Goal: Check status: Check status

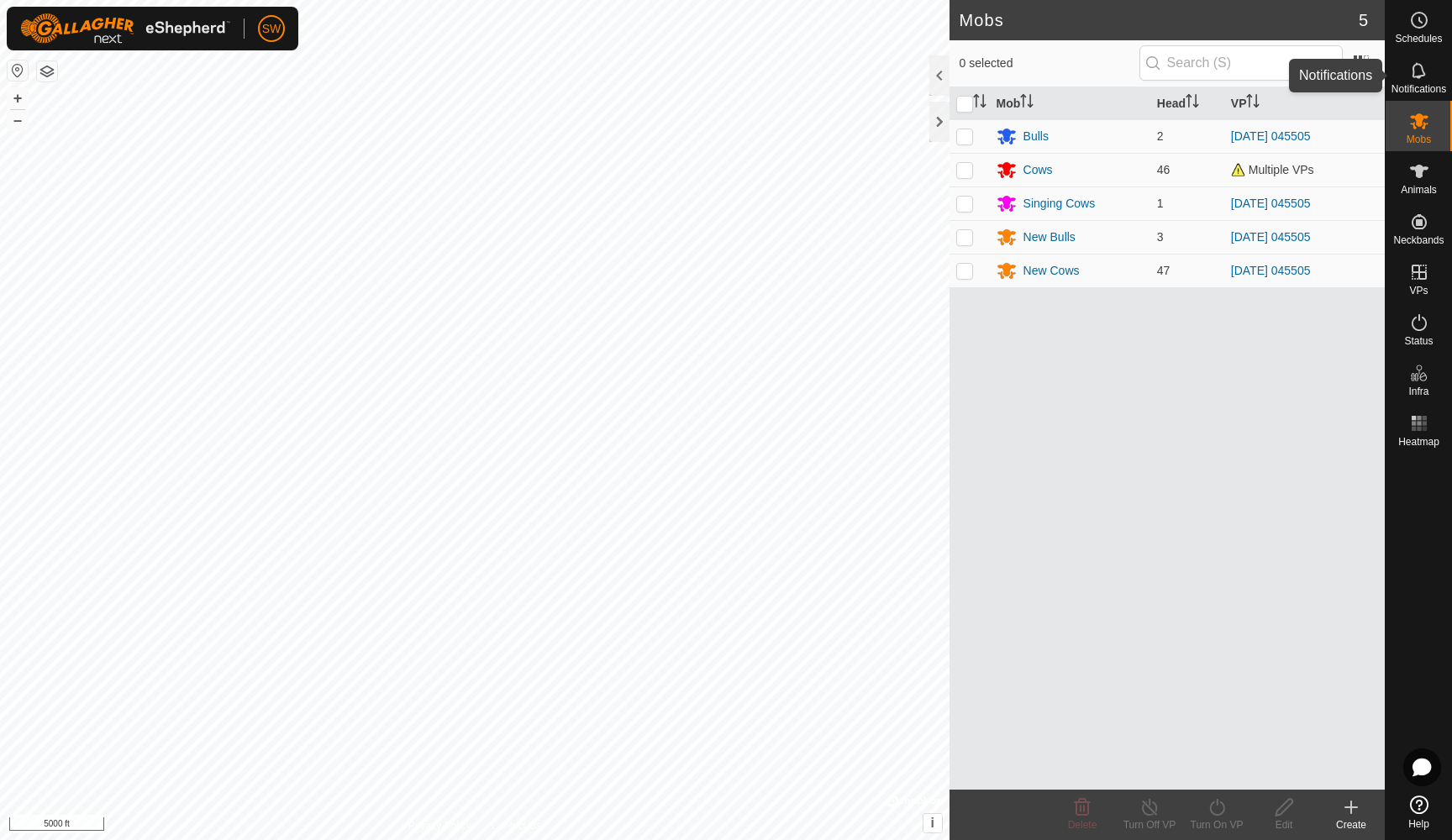
click at [1412, 77] on icon at bounding box center [1417, 70] width 13 height 16
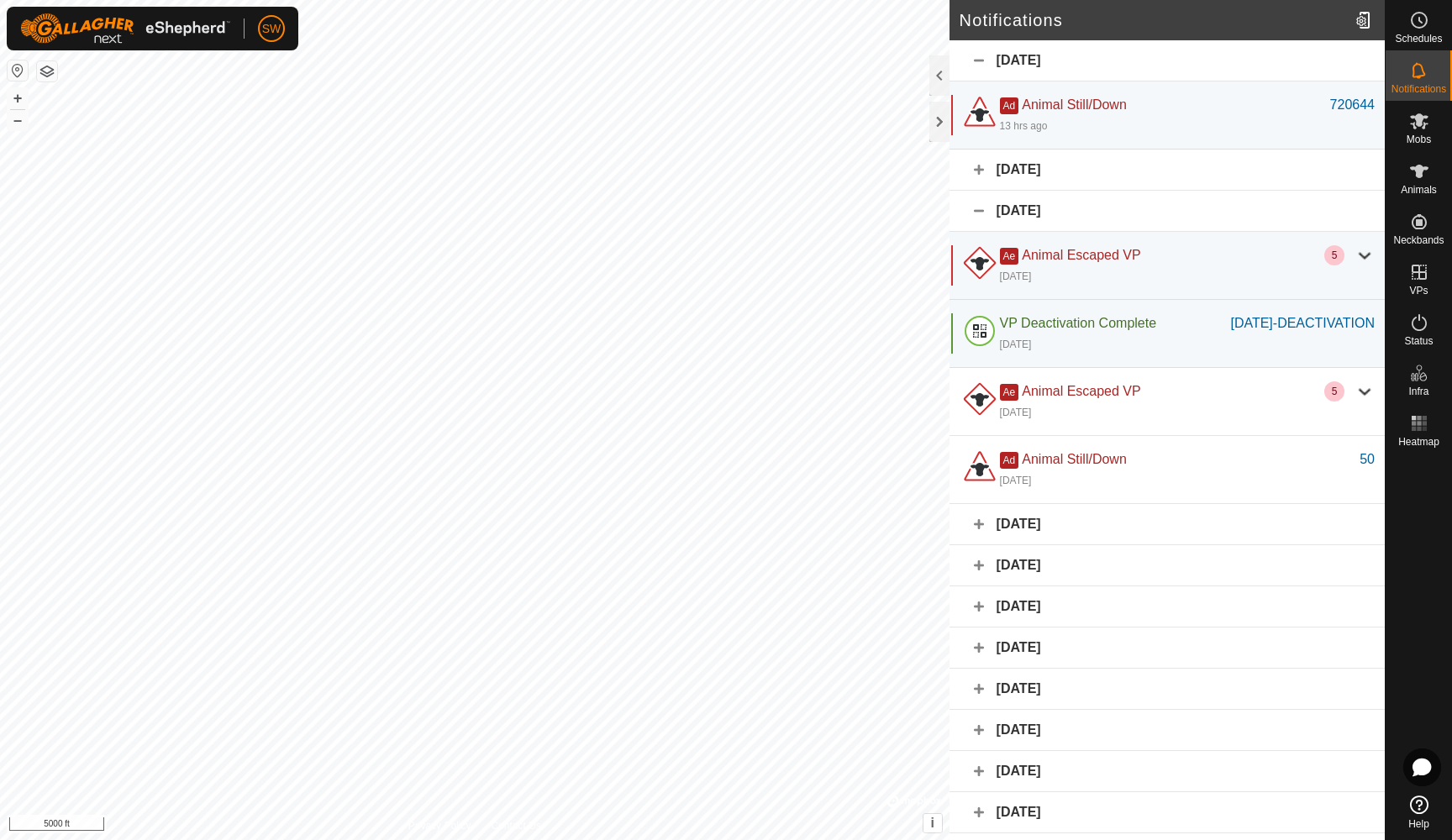
click at [1221, 175] on div "[DATE]" at bounding box center [1167, 170] width 435 height 41
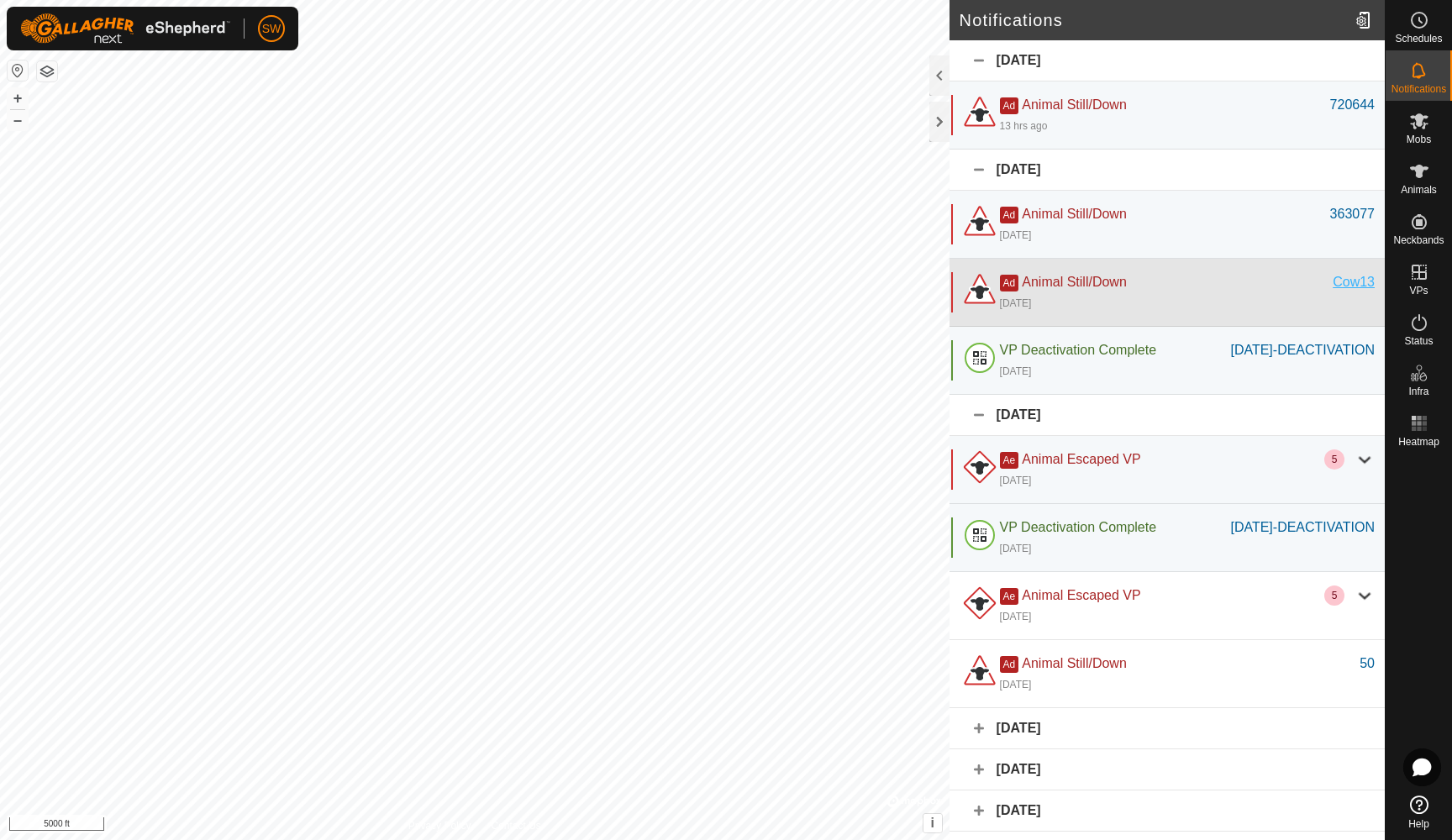
click at [1359, 286] on div "Cow13" at bounding box center [1353, 282] width 42 height 20
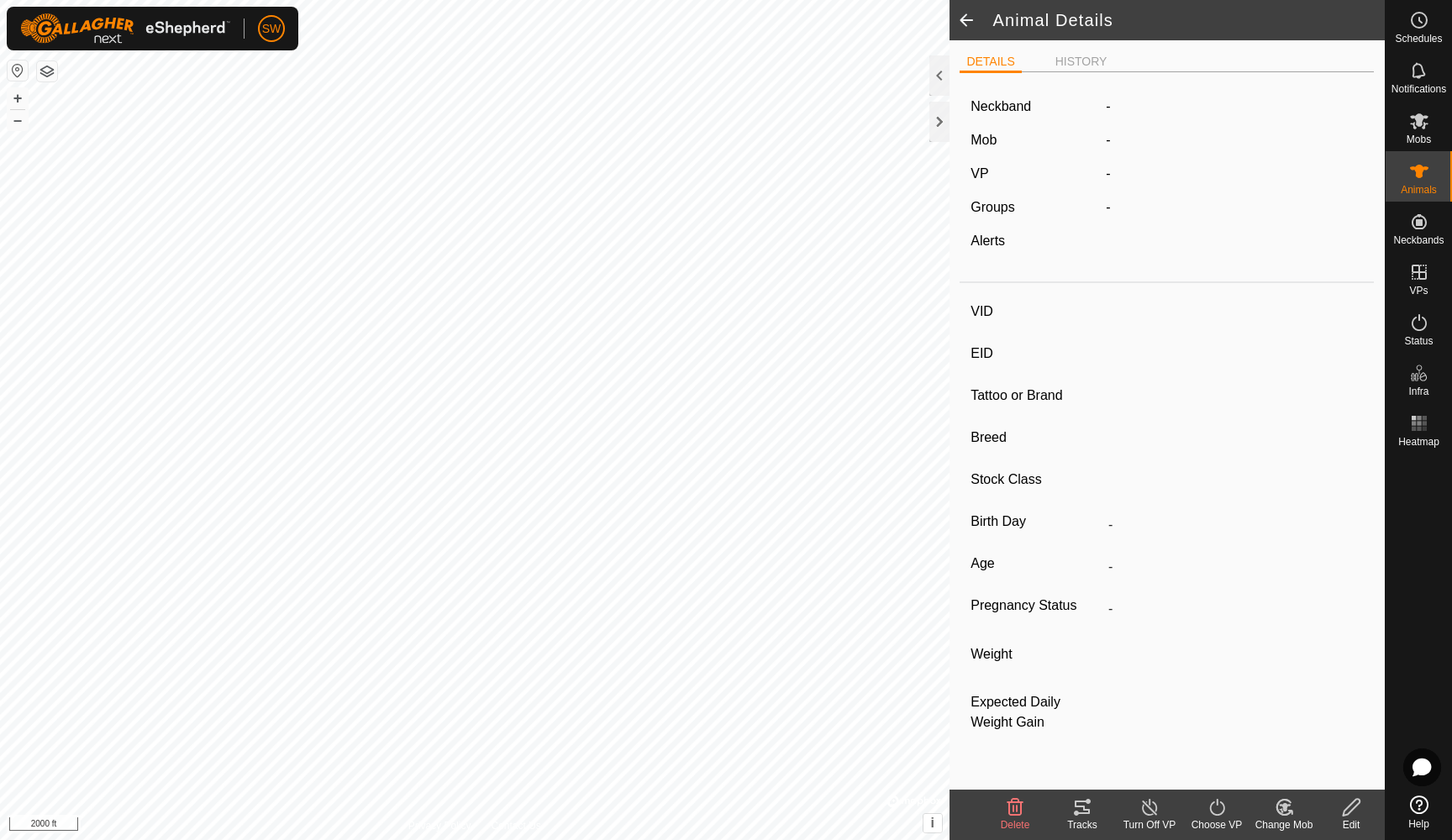
type input "Cow13"
type input "-"
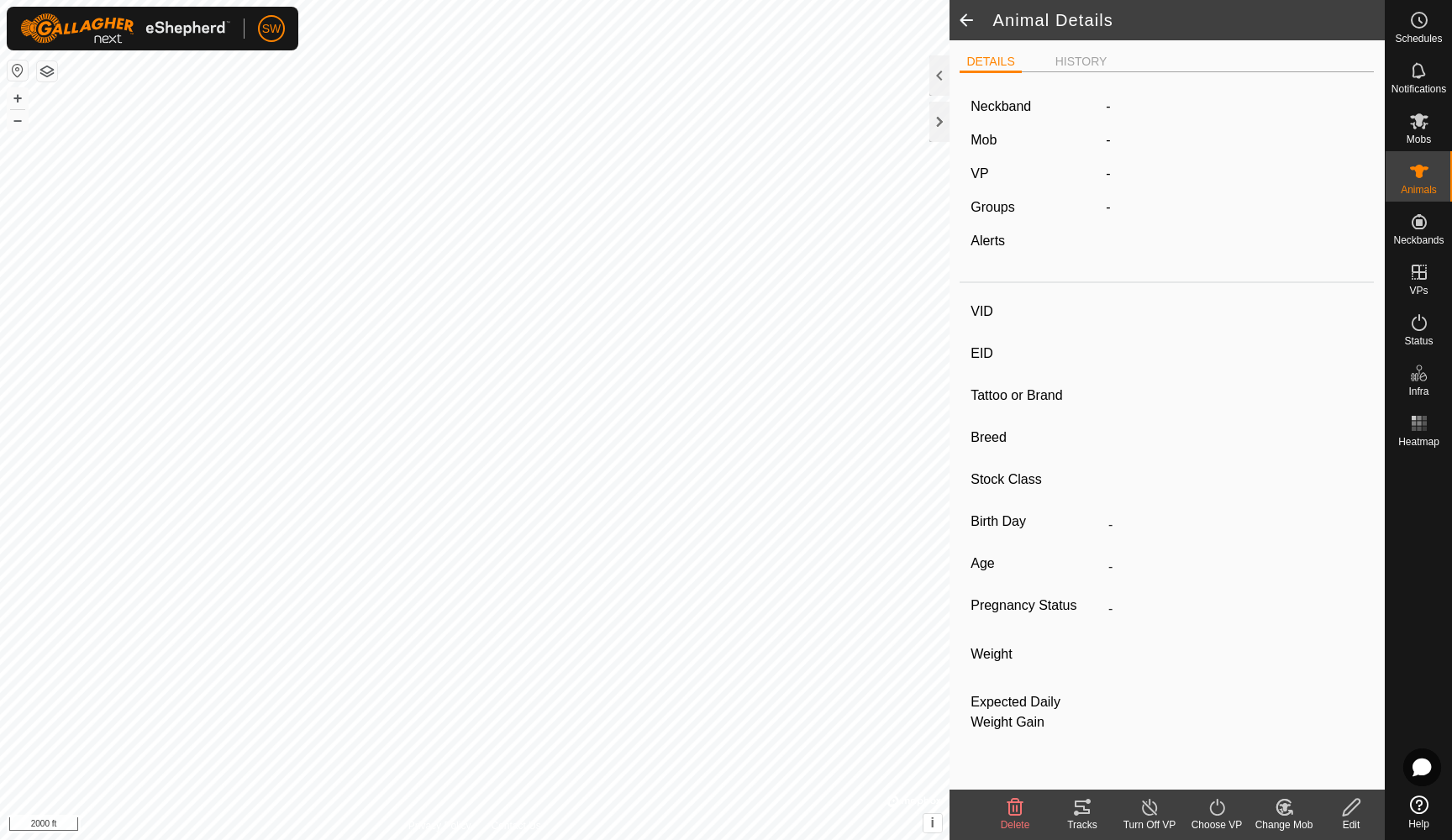
type input "-"
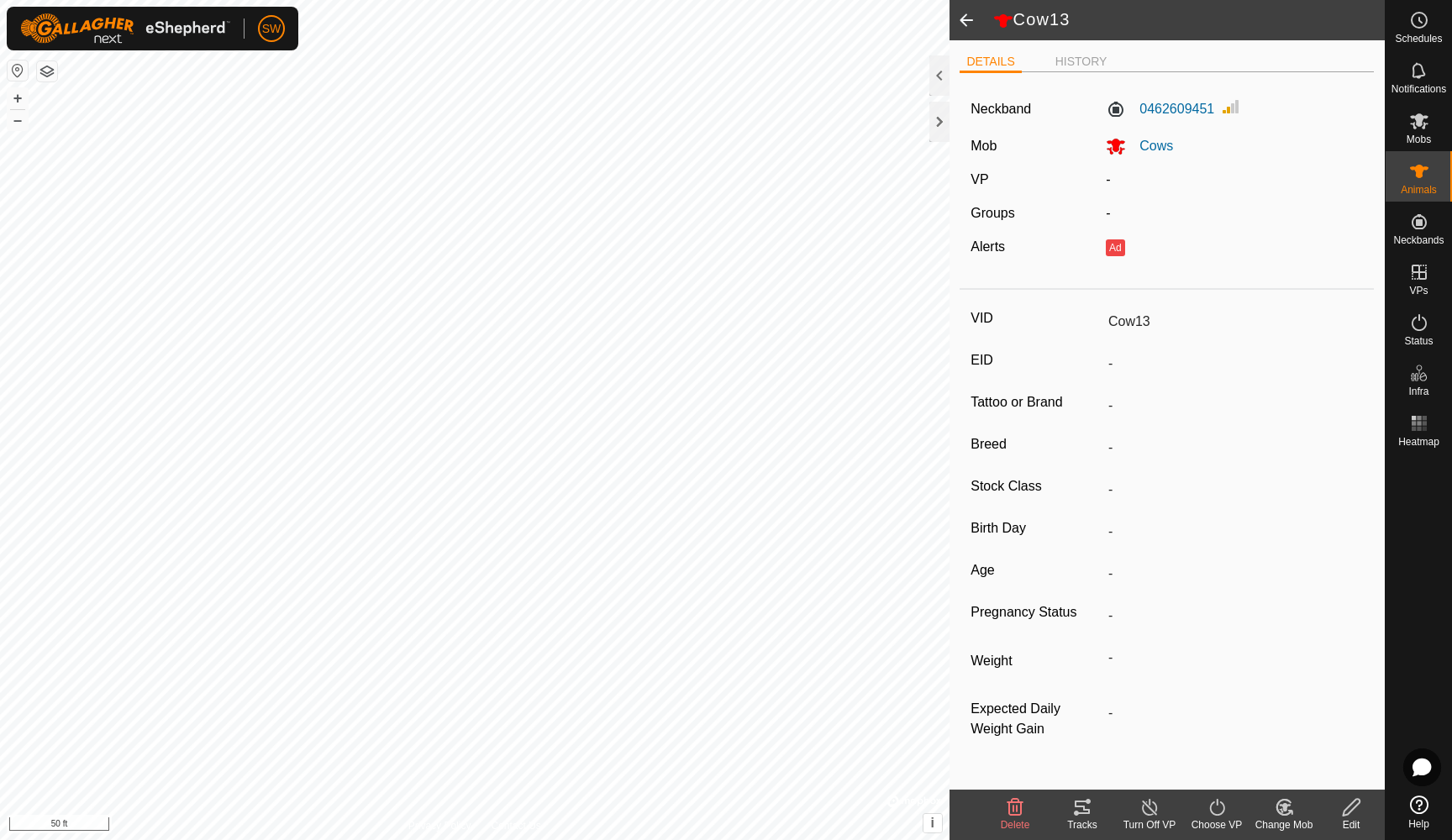
click at [971, 19] on span at bounding box center [966, 20] width 34 height 40
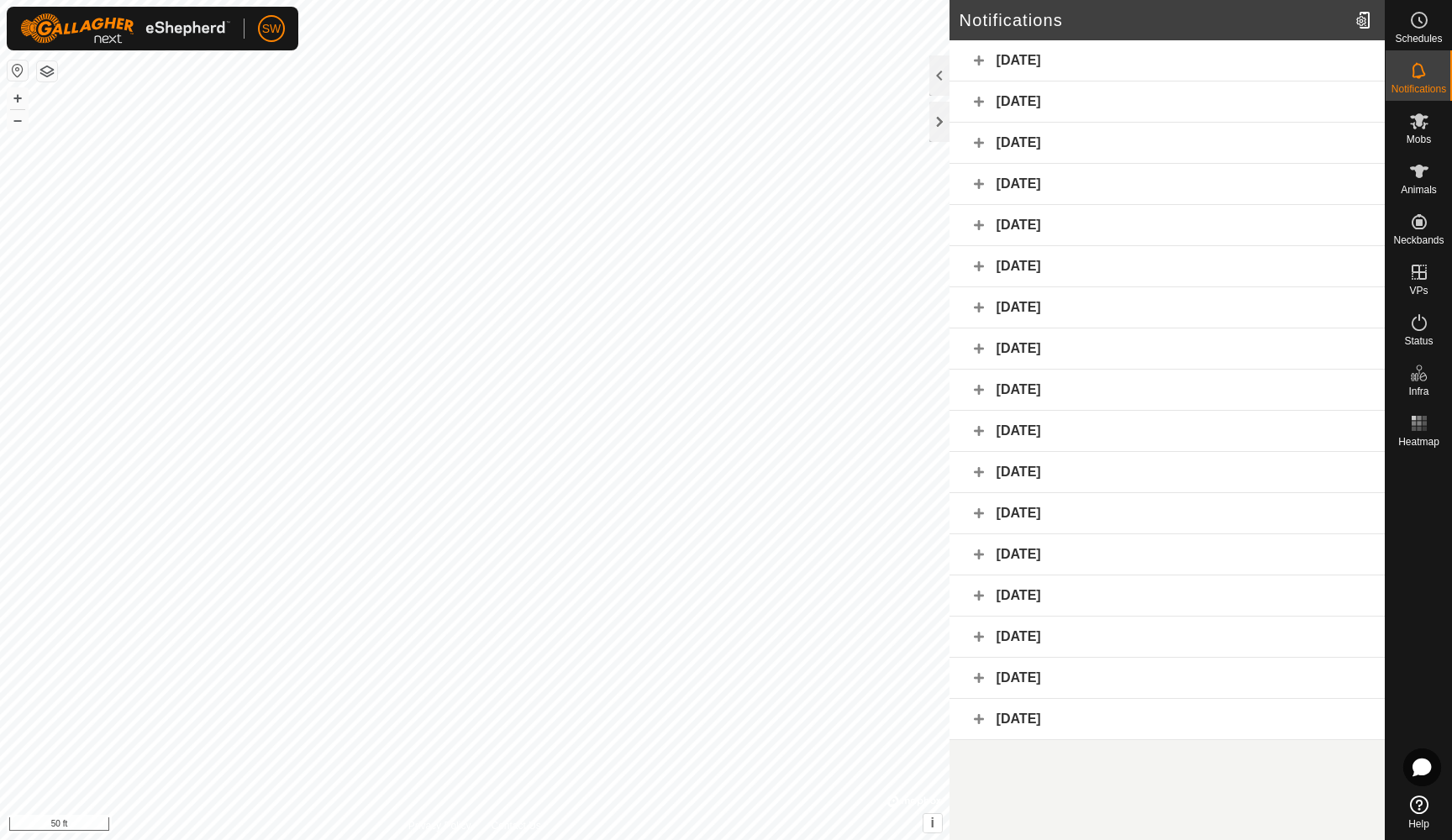
click at [1186, 97] on div "[DATE]" at bounding box center [1167, 102] width 435 height 41
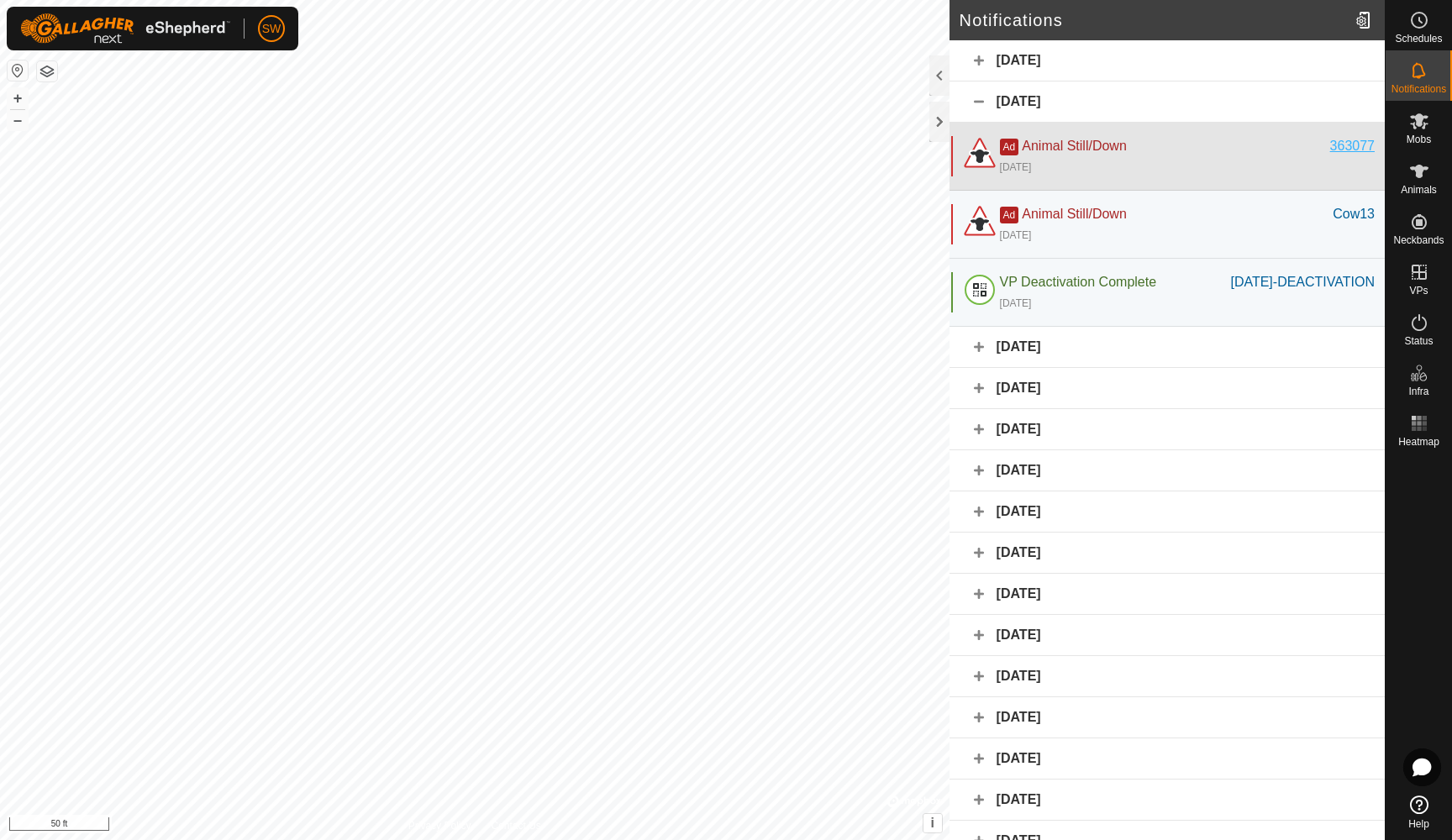
click at [1350, 146] on div "363077" at bounding box center [1353, 146] width 44 height 20
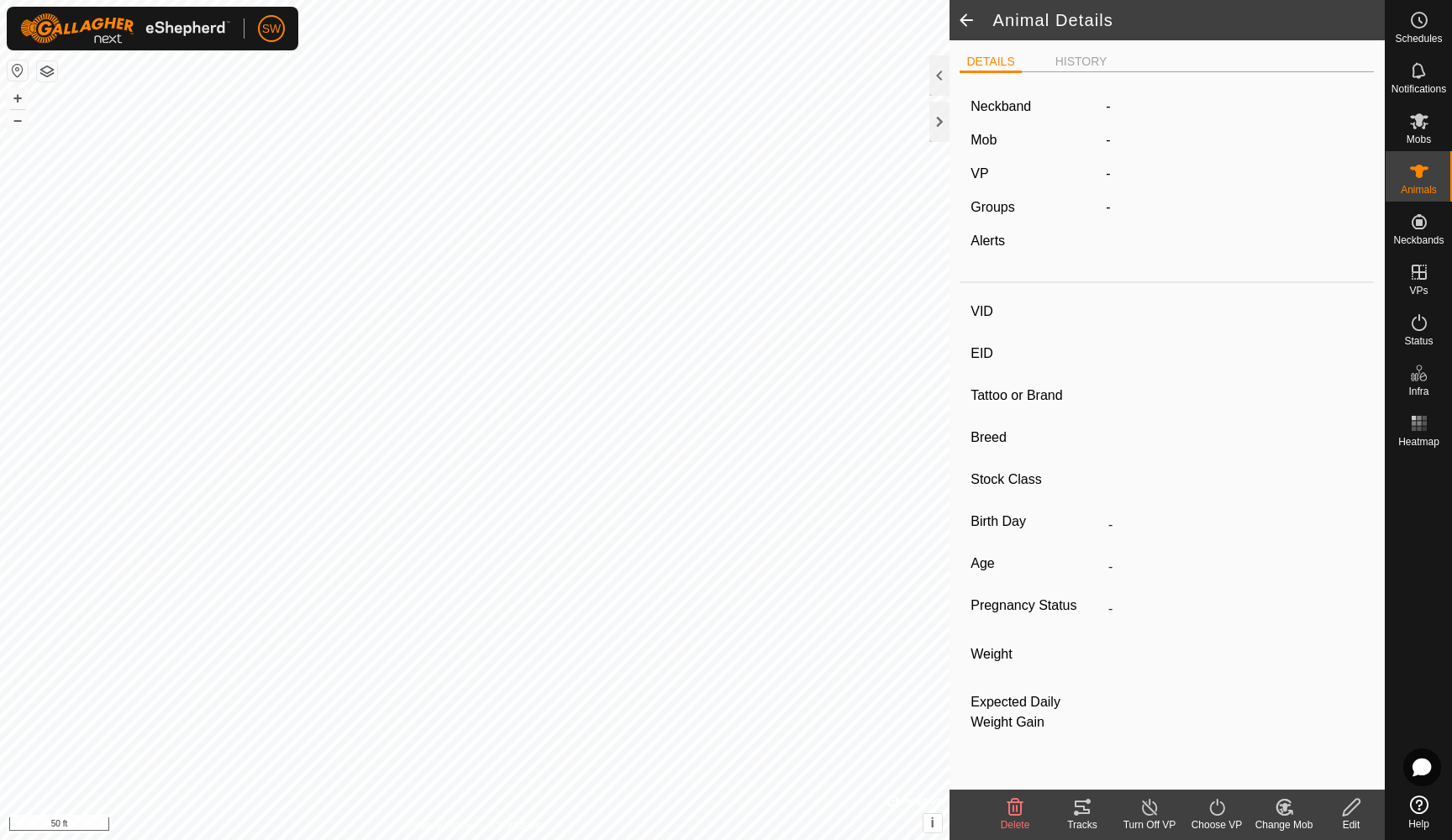
type input "363077"
type input "-"
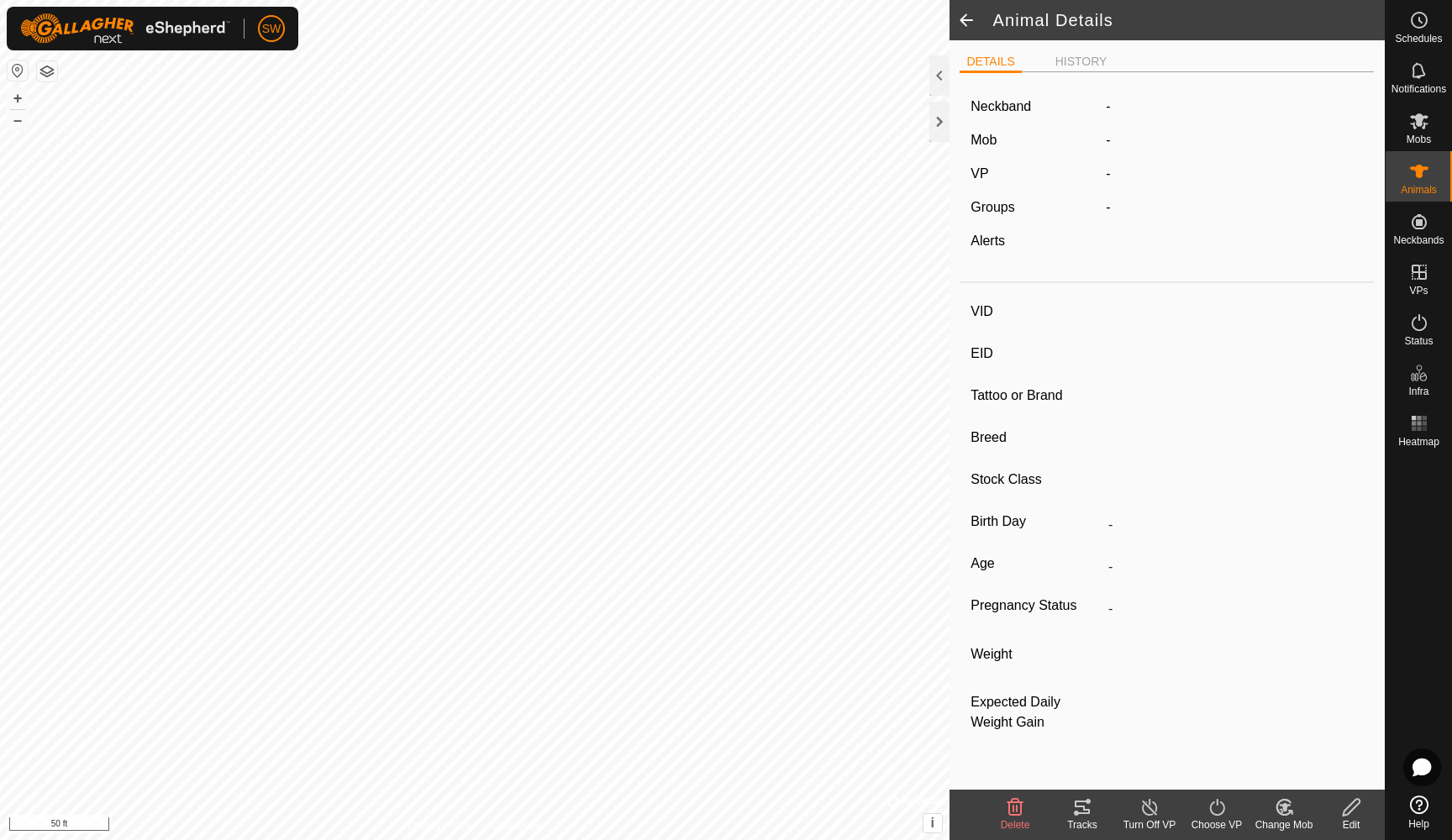
type input "-"
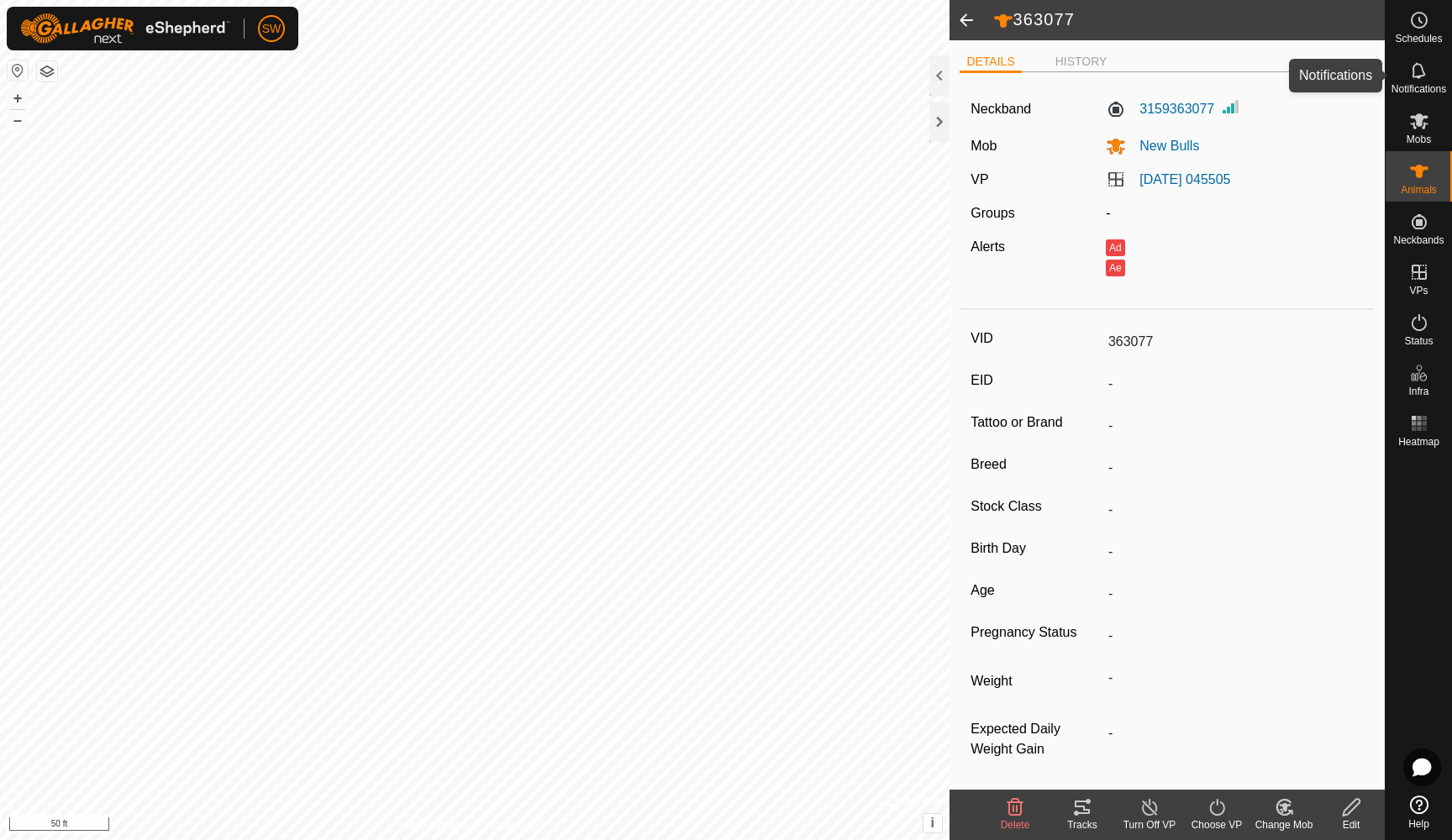
click at [1419, 81] on es-notification-svg-icon at bounding box center [1419, 70] width 30 height 27
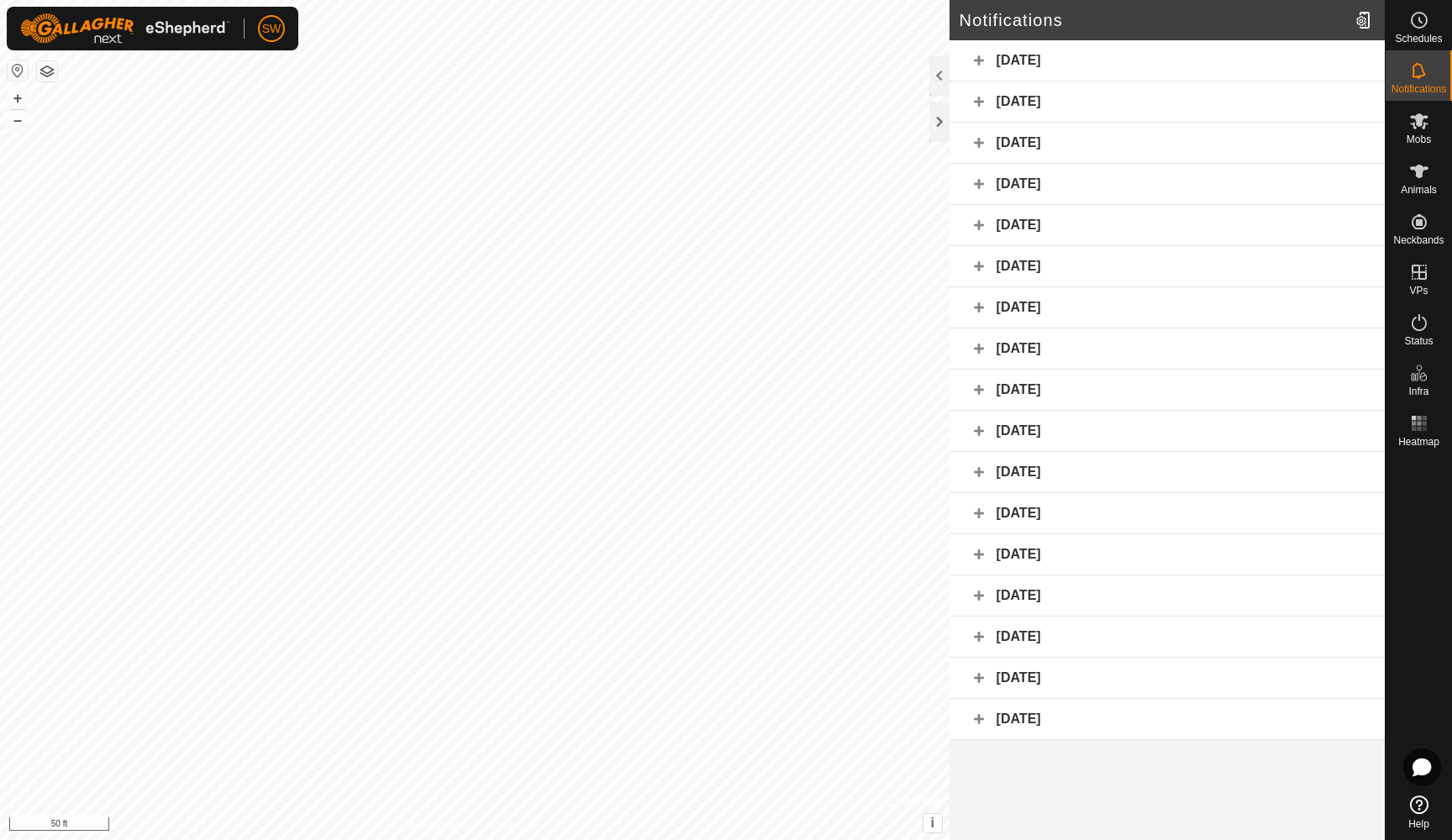
click at [1042, 61] on div "[DATE]" at bounding box center [1167, 60] width 435 height 41
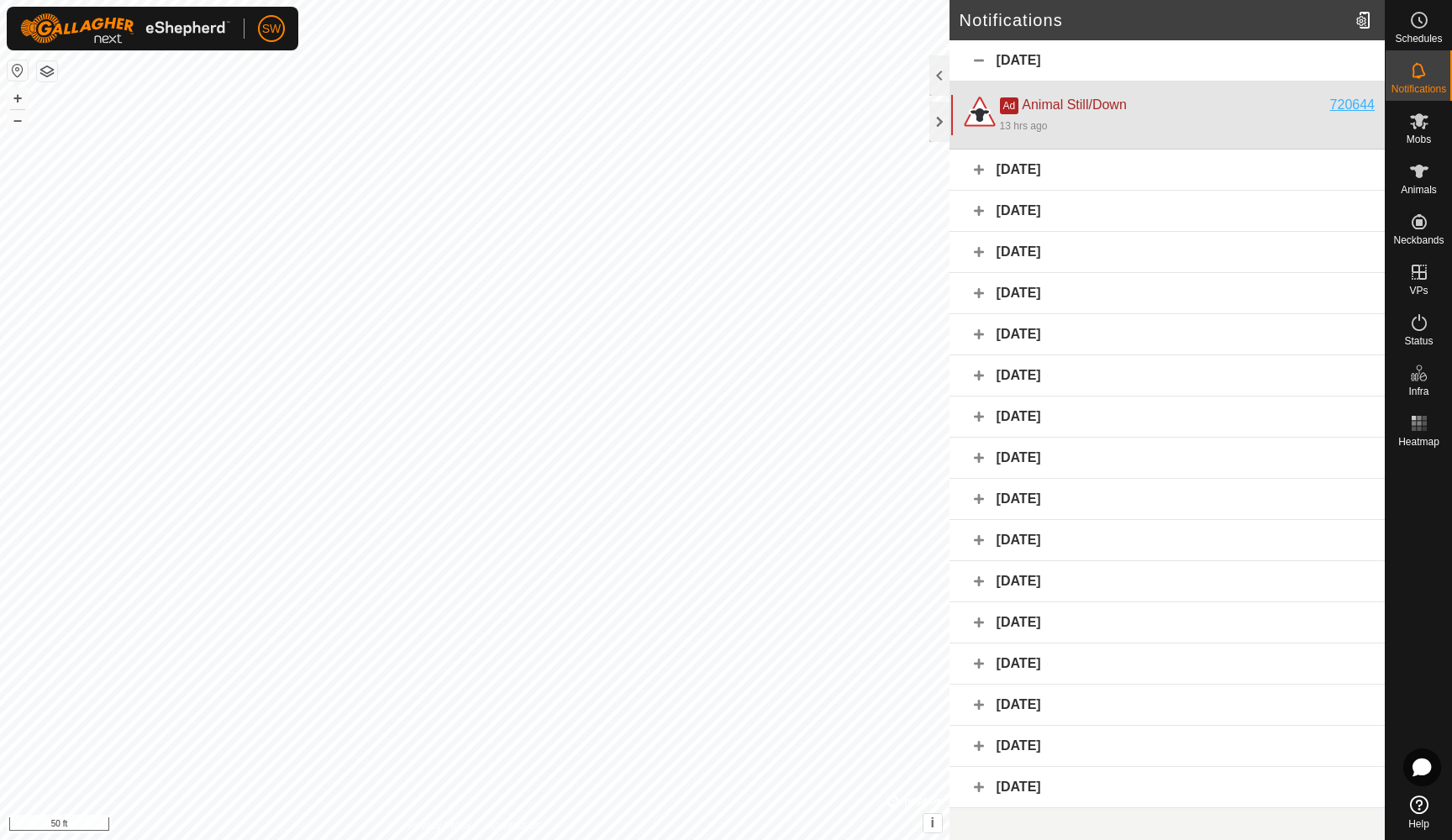
click at [1346, 104] on div "720644" at bounding box center [1353, 105] width 44 height 20
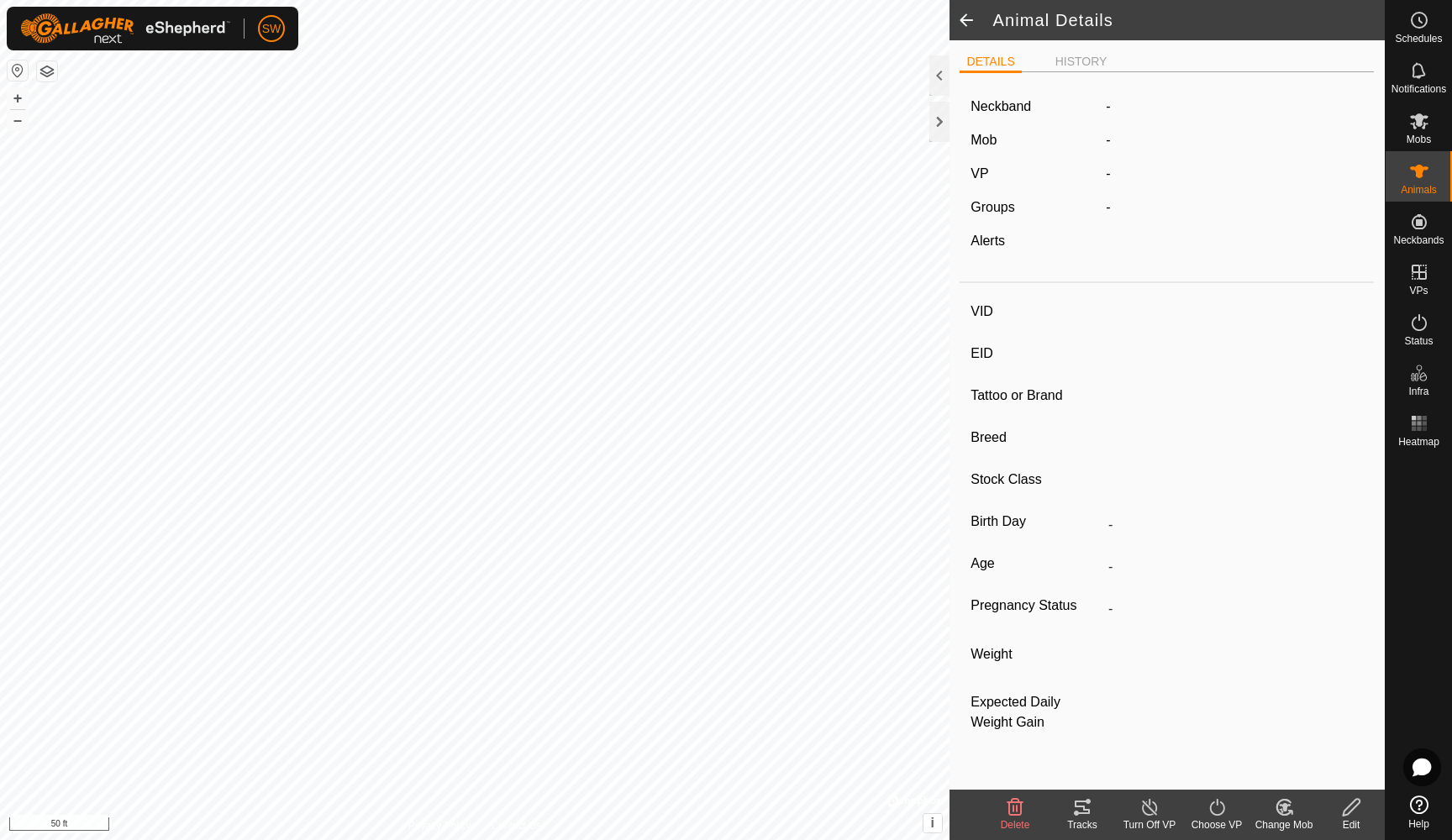
type input "720644"
type input "-"
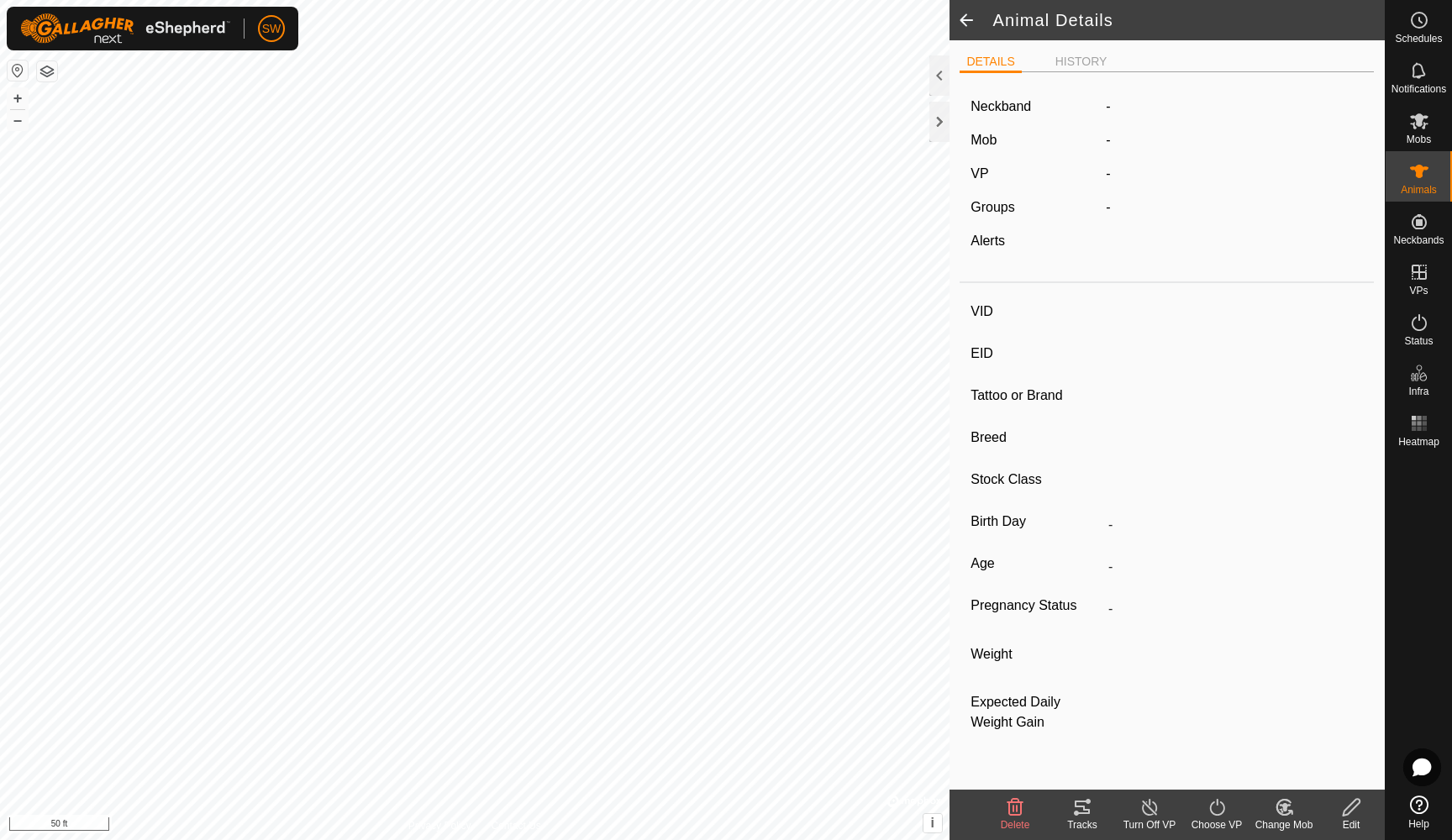
type input "-"
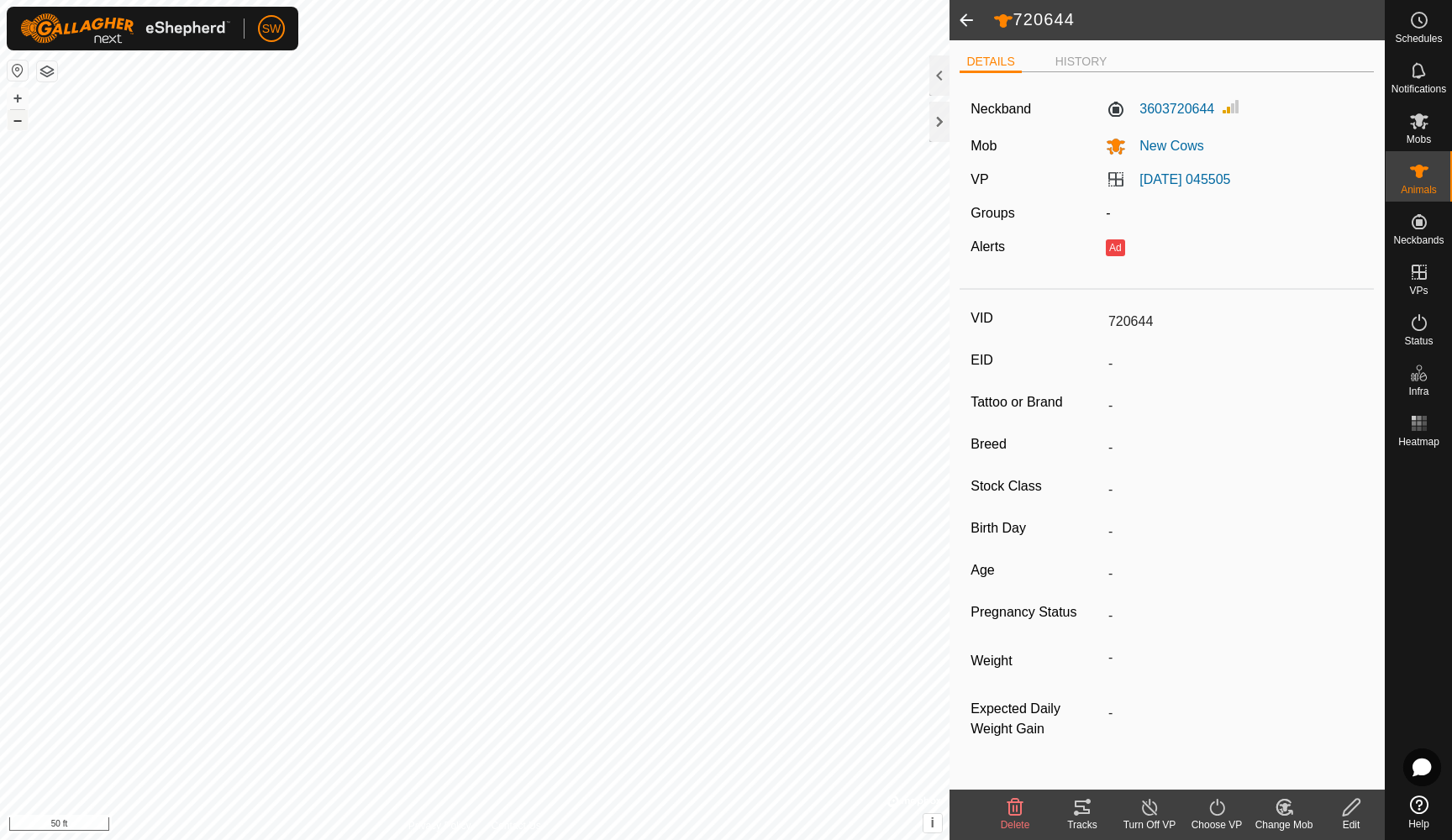
click at [21, 119] on button "–" at bounding box center [18, 120] width 20 height 20
click at [19, 97] on button "+" at bounding box center [18, 98] width 20 height 20
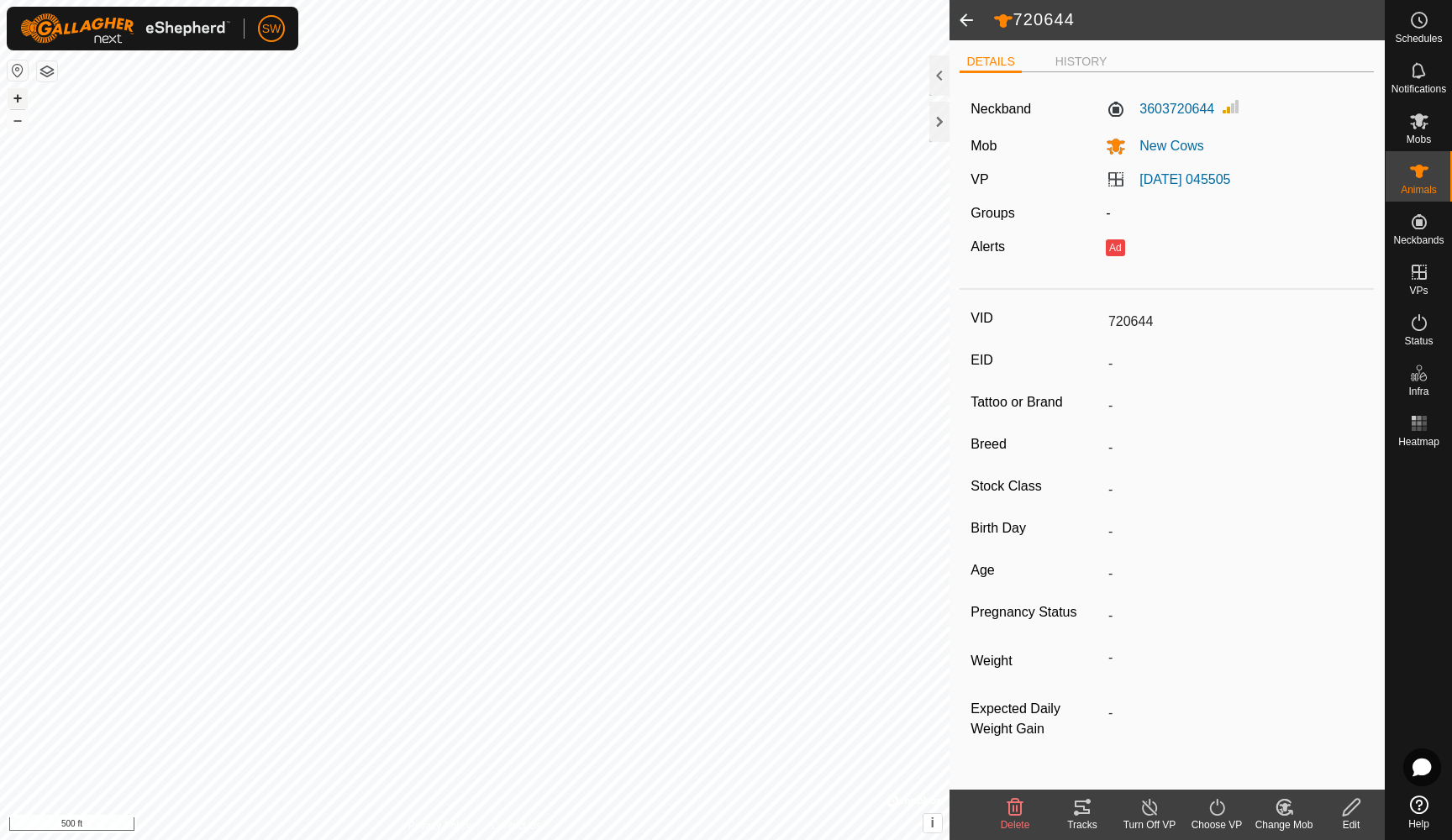
click at [19, 97] on button "+" at bounding box center [18, 98] width 20 height 20
click at [20, 124] on button "–" at bounding box center [18, 120] width 20 height 20
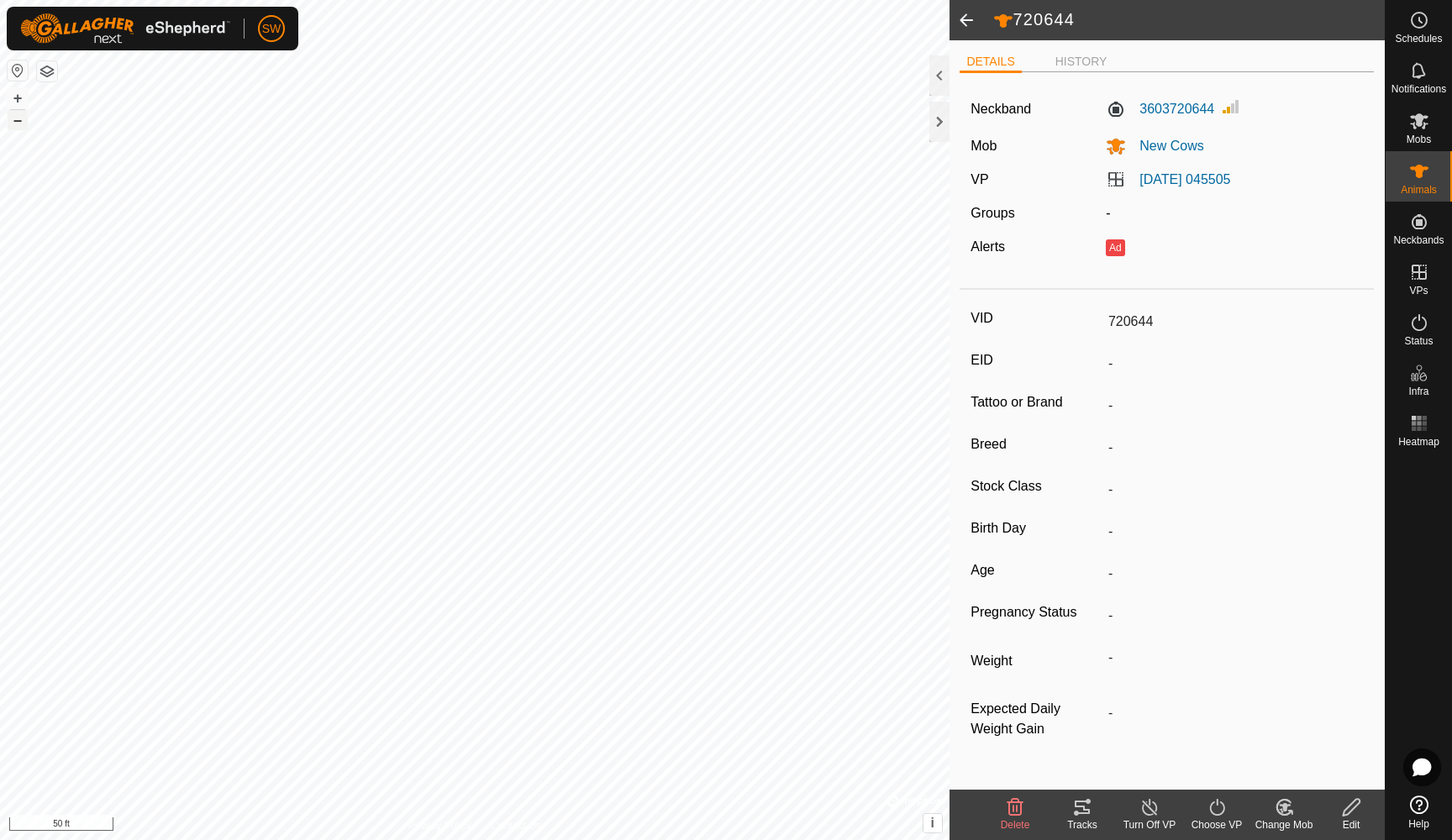
click at [20, 124] on button "–" at bounding box center [18, 120] width 20 height 20
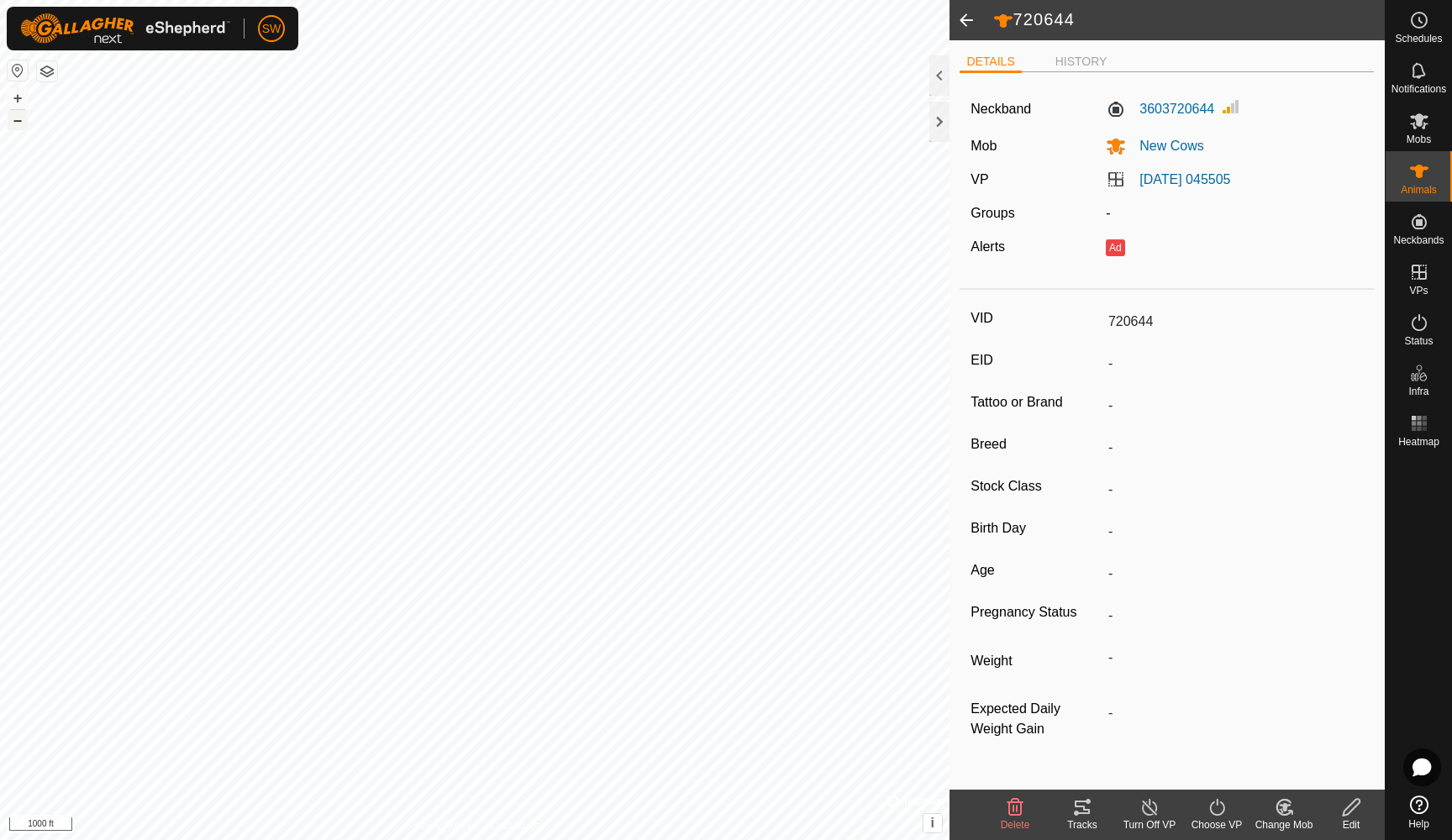
click at [20, 124] on button "–" at bounding box center [18, 120] width 20 height 20
click at [1408, 75] on es-notification-svg-icon at bounding box center [1419, 70] width 30 height 27
